Goal: Task Accomplishment & Management: Use online tool/utility

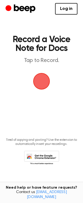
click at [45, 80] on span "button" at bounding box center [41, 81] width 22 height 22
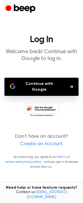
click at [55, 83] on button "Continue with Google" at bounding box center [41, 87] width 74 height 18
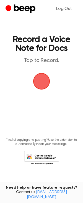
click at [38, 85] on span "button" at bounding box center [41, 81] width 31 height 31
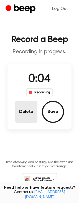
click at [26, 108] on button "Delete" at bounding box center [26, 112] width 22 height 22
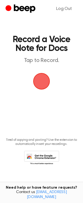
click at [41, 90] on span "button" at bounding box center [42, 82] width 26 height 26
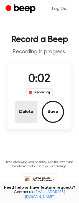
click at [31, 107] on button "Delete" at bounding box center [26, 112] width 22 height 22
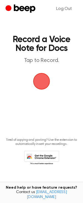
click at [39, 85] on span "button" at bounding box center [41, 81] width 20 height 20
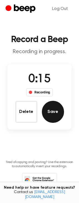
click at [56, 118] on button "Save" at bounding box center [53, 112] width 22 height 22
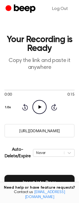
click at [65, 127] on input "[URL][DOMAIN_NAME]" at bounding box center [39, 131] width 70 height 14
